Goal: Task Accomplishment & Management: Manage account settings

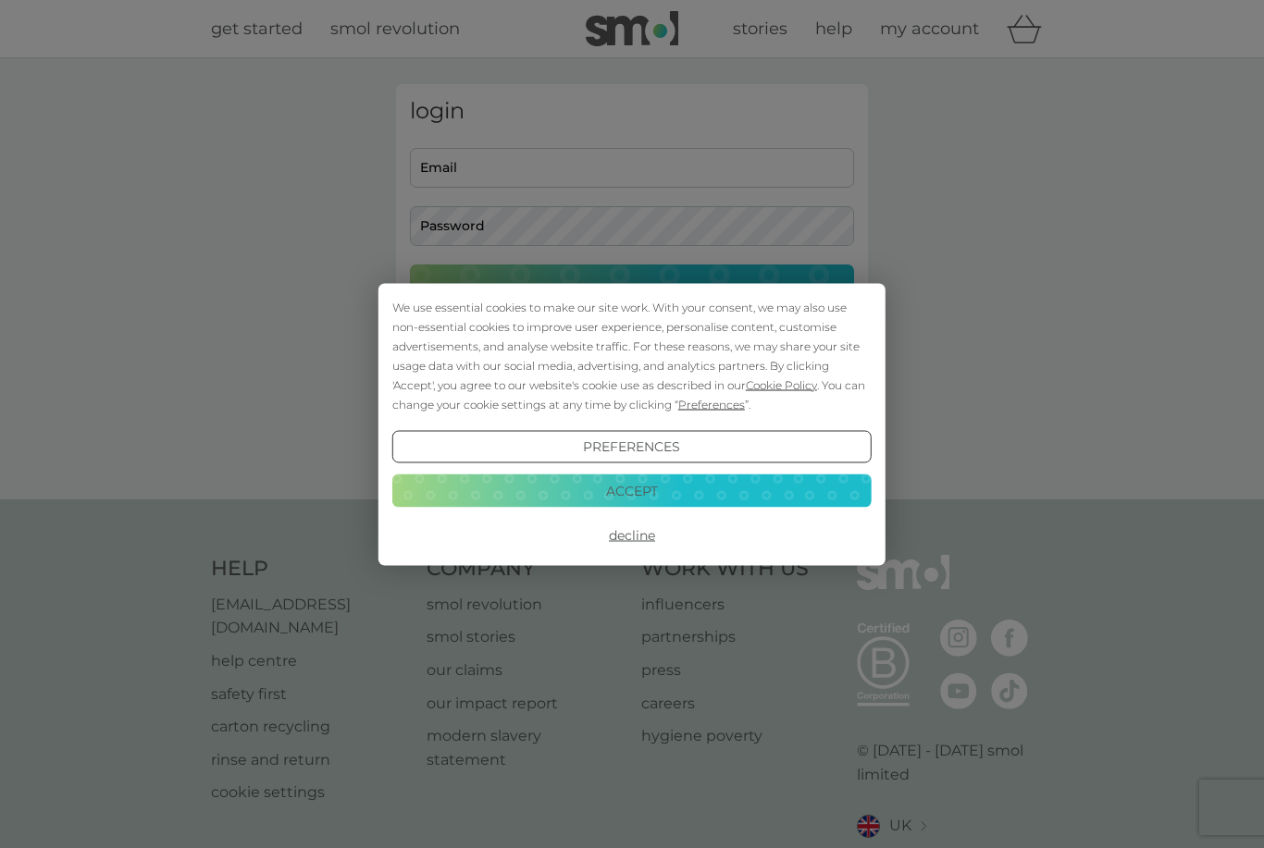
click at [705, 485] on button "Accept" at bounding box center [631, 491] width 479 height 33
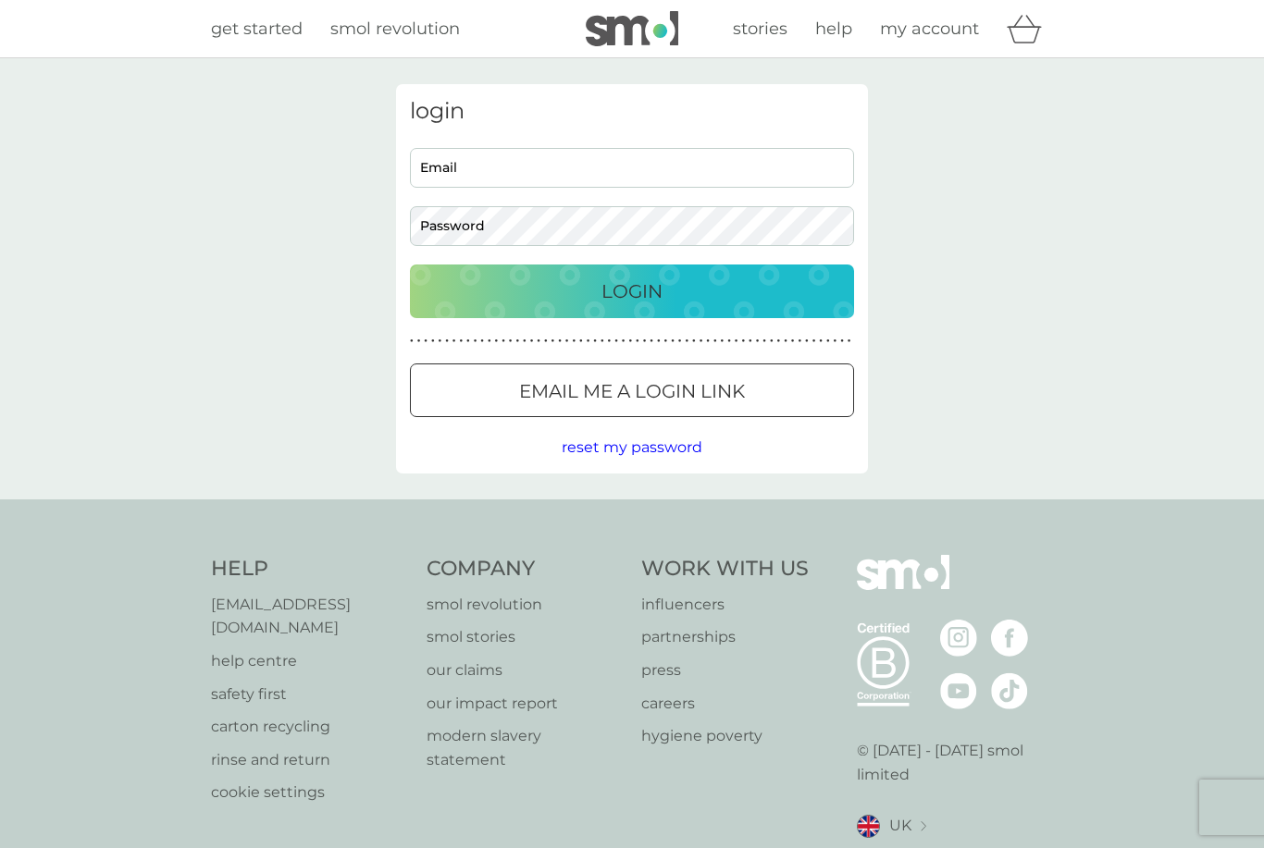
click at [729, 290] on div "Login" at bounding box center [631, 292] width 407 height 30
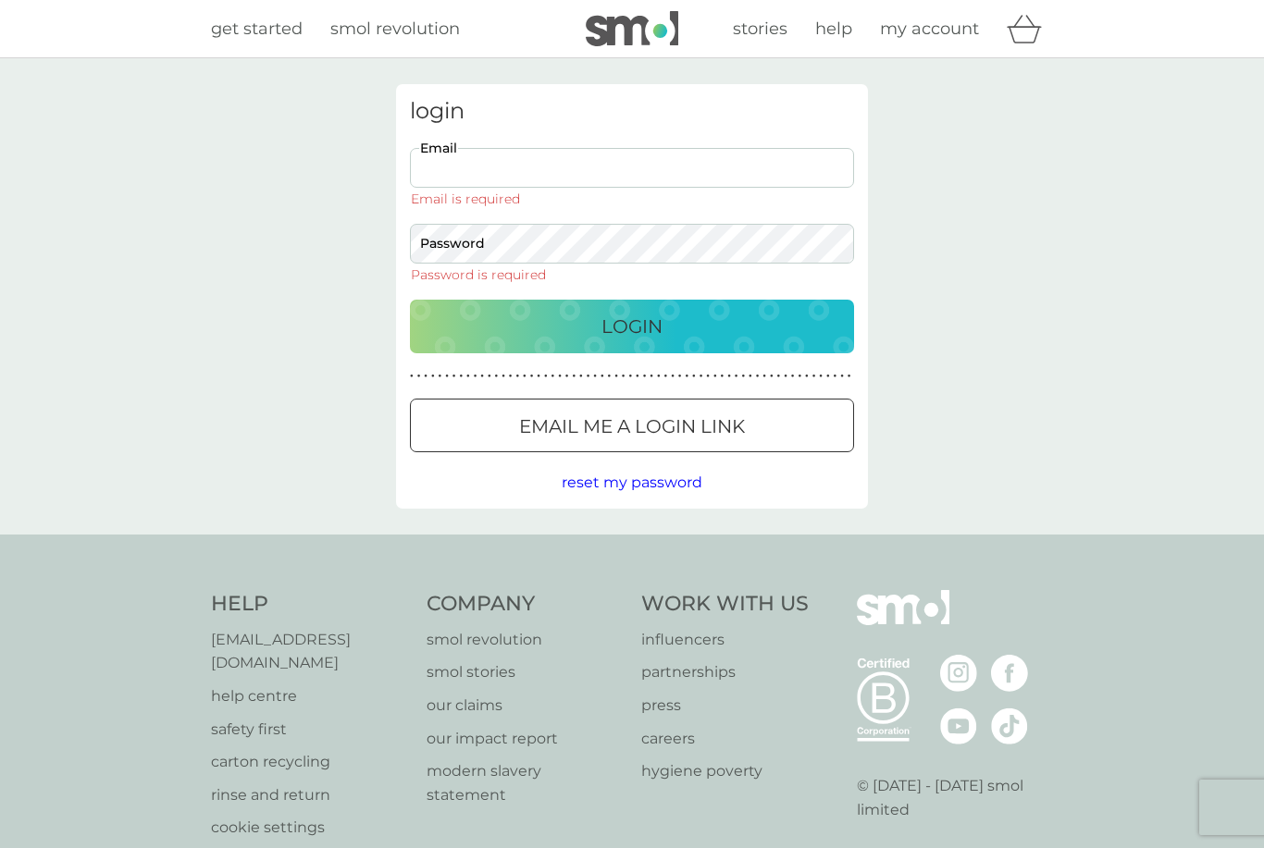
type input "[EMAIL_ADDRESS][DOMAIN_NAME]"
click at [632, 300] on button "Login" at bounding box center [632, 327] width 444 height 54
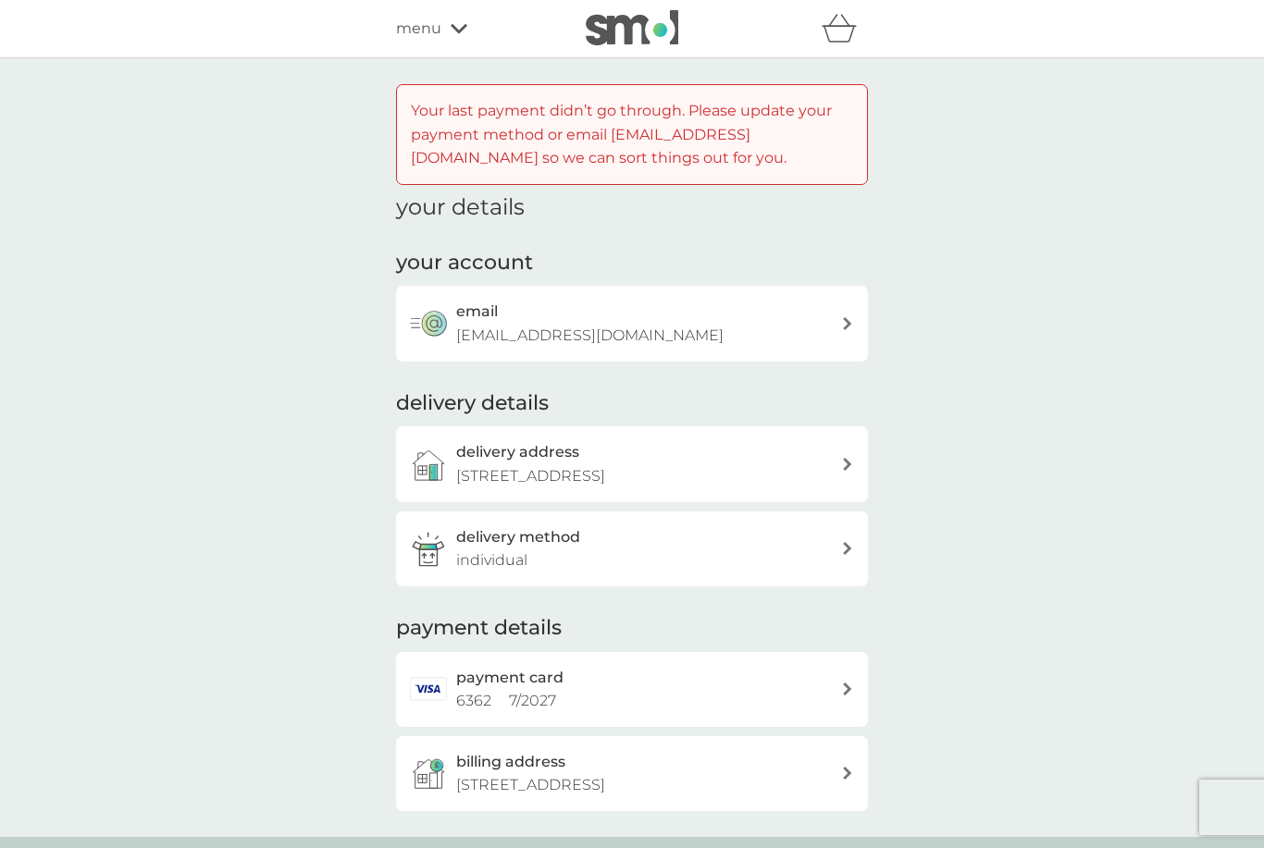
click at [650, 677] on div "payment card 6362 7 / 2027" at bounding box center [648, 689] width 385 height 47
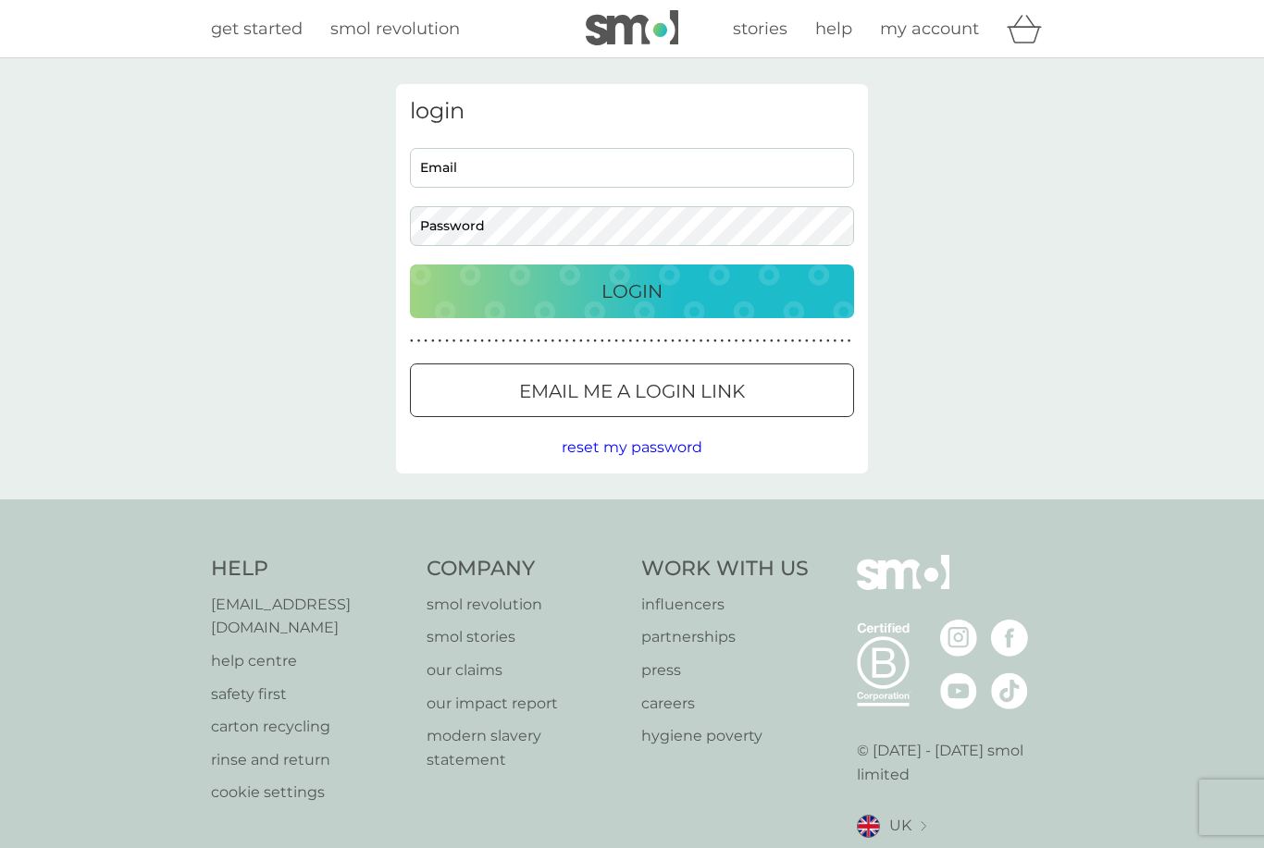
click at [767, 290] on div "Login" at bounding box center [631, 292] width 407 height 30
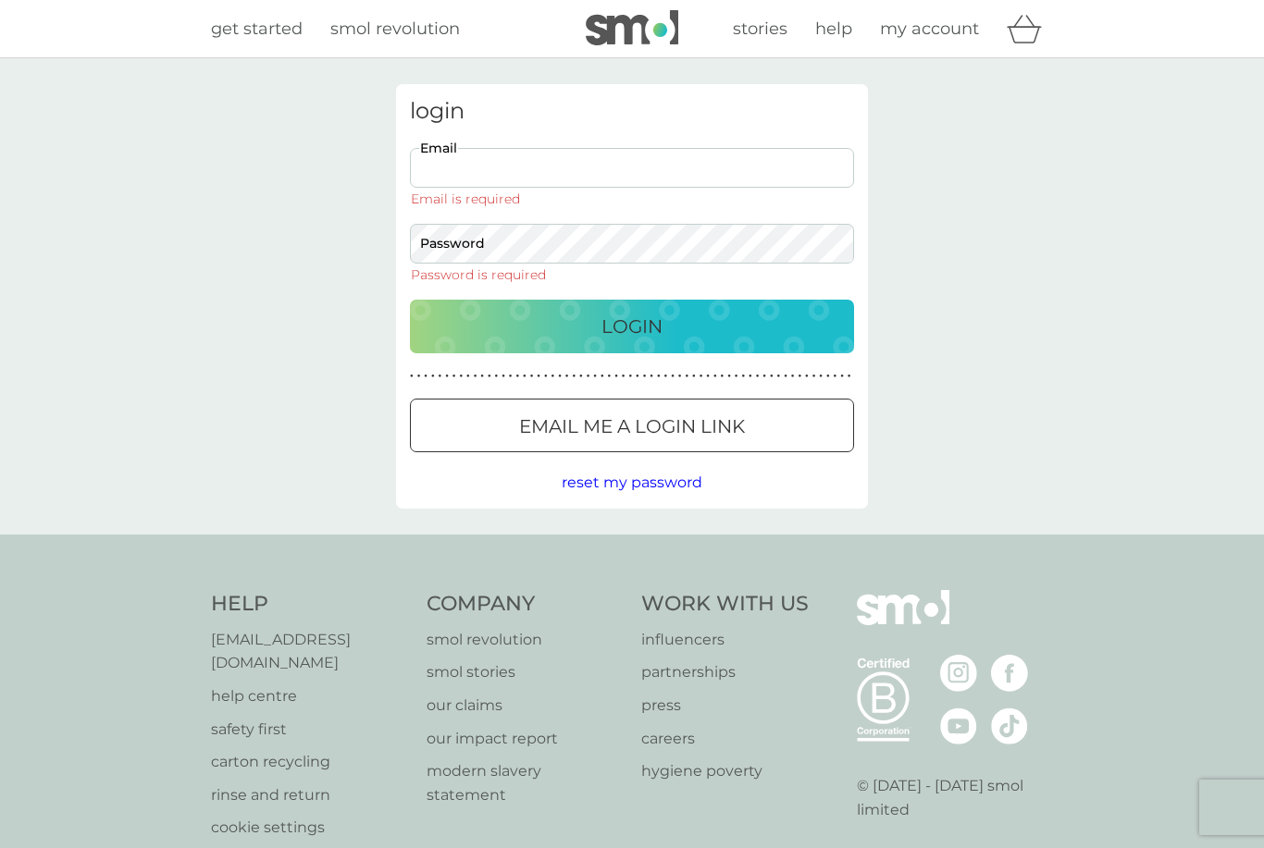
type input "[EMAIL_ADDRESS][DOMAIN_NAME]"
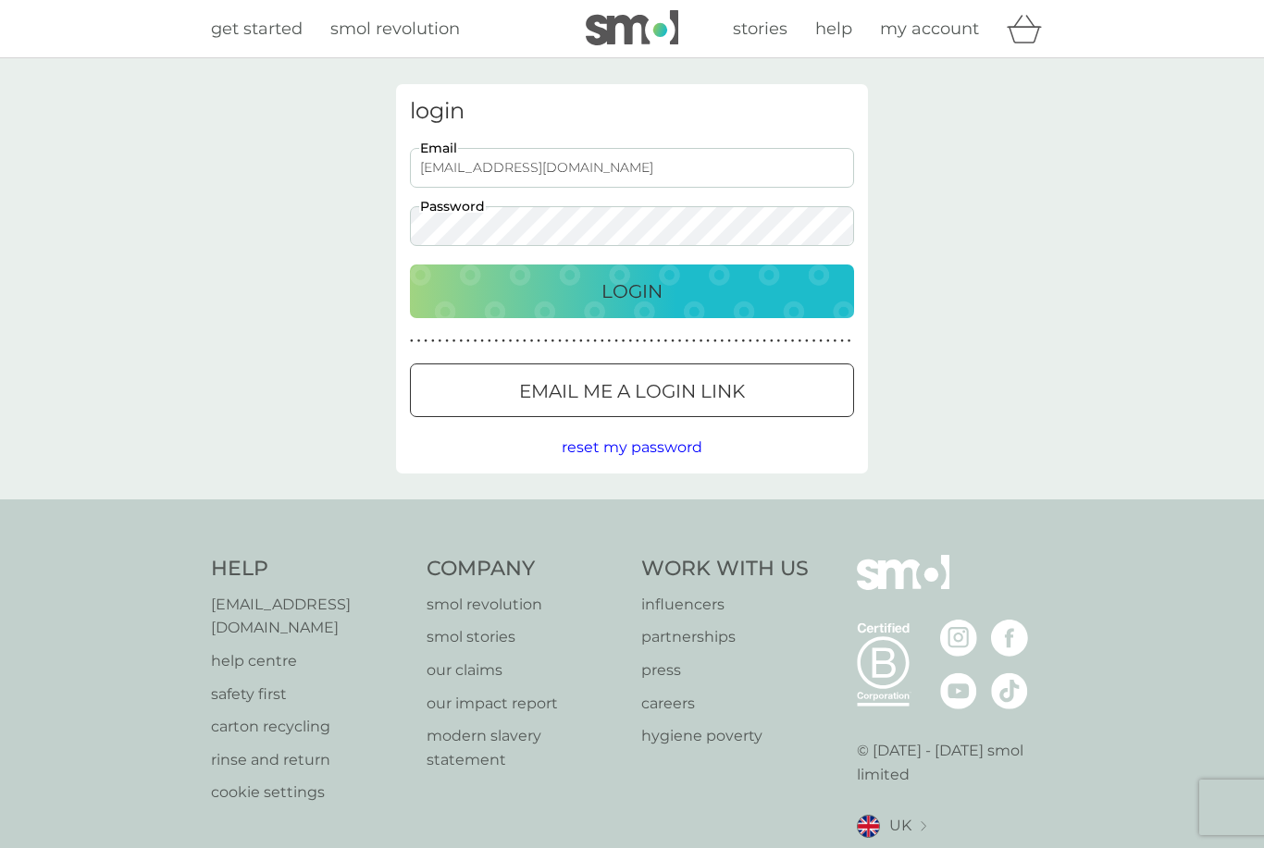
click at [730, 392] on p "Email me a login link" at bounding box center [632, 392] width 226 height 30
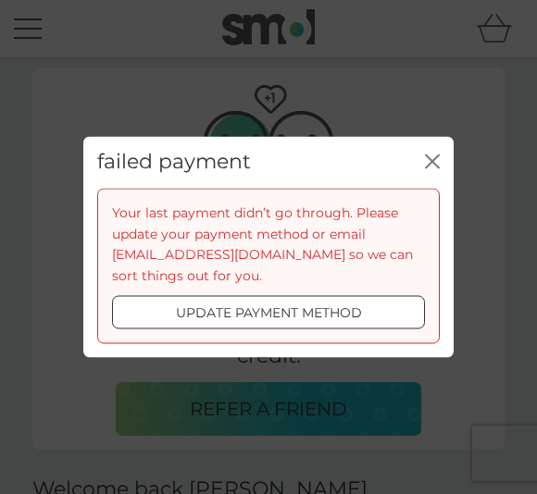
click at [439, 155] on div "failed payment close" at bounding box center [268, 162] width 370 height 52
click at [333, 311] on p "update payment method" at bounding box center [269, 313] width 186 height 20
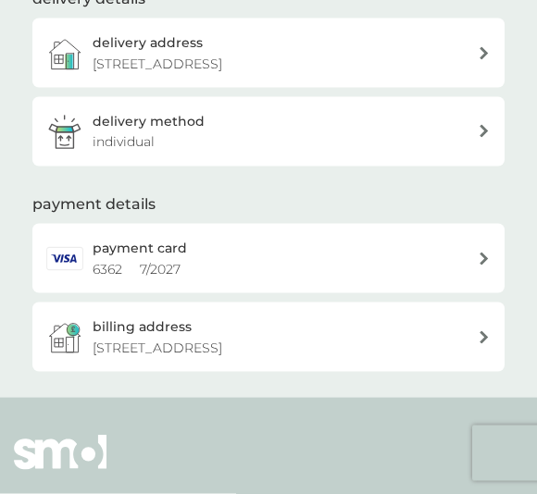
scroll to position [365, 0]
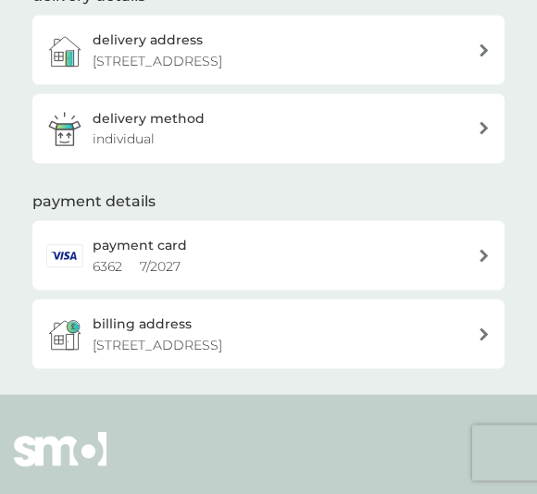
click at [470, 240] on div "payment card 6362 7 / 2027" at bounding box center [285, 256] width 385 height 42
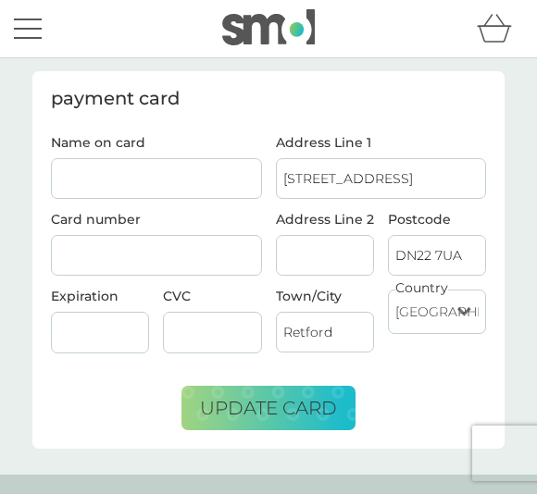
click at [110, 169] on input "Name on card" at bounding box center [156, 178] width 211 height 41
type input "[PERSON_NAME]"
click at [286, 402] on span "update card" at bounding box center [268, 408] width 137 height 22
